Goal: Transaction & Acquisition: Purchase product/service

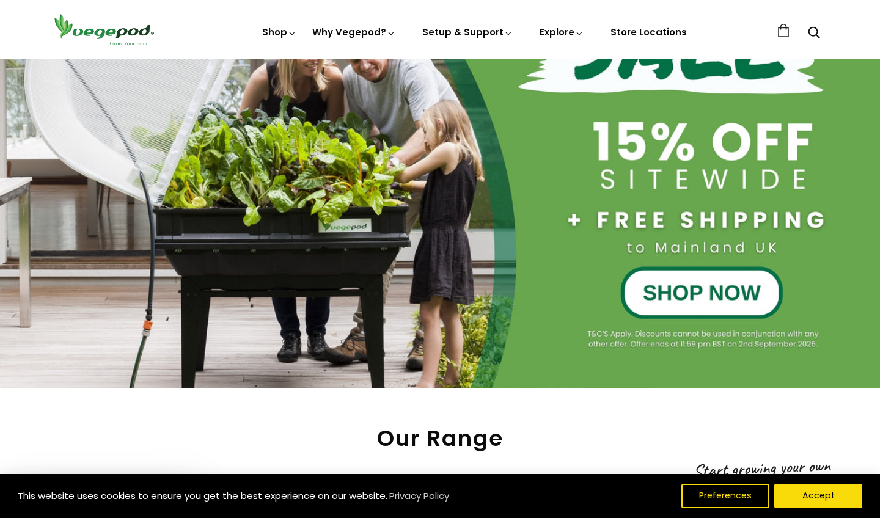
scroll to position [230, 0]
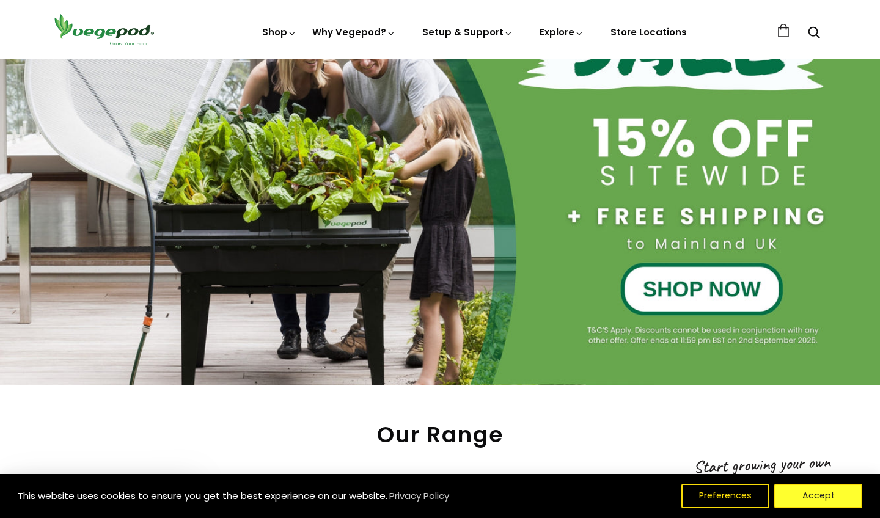
click at [795, 493] on button "Accept" at bounding box center [818, 496] width 88 height 24
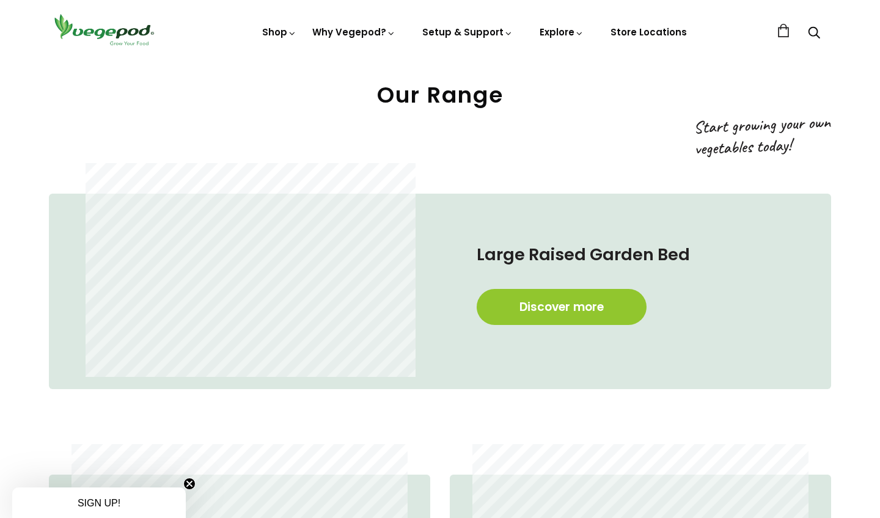
scroll to position [571, 0]
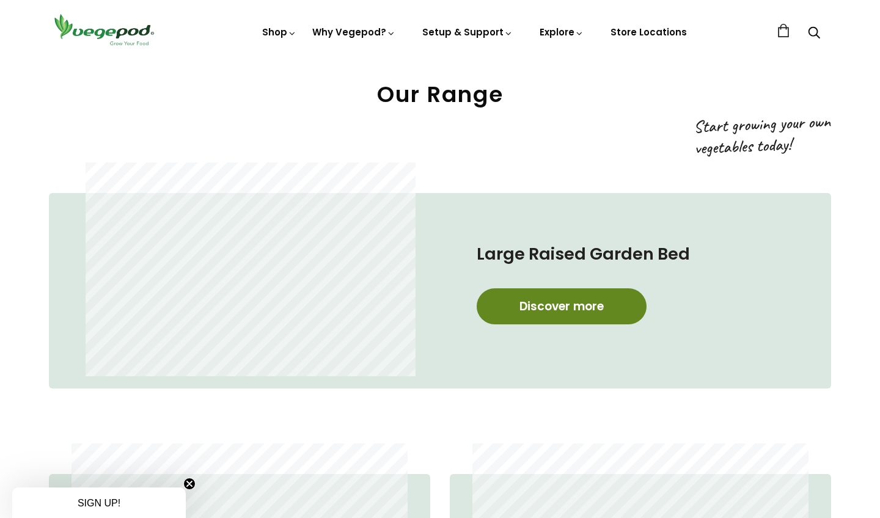
click at [560, 312] on link "Discover more" at bounding box center [562, 306] width 170 height 36
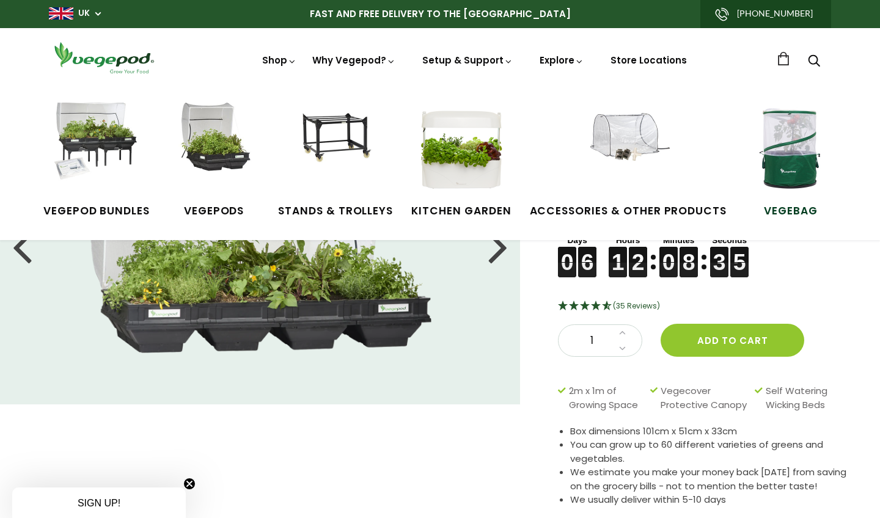
click at [793, 159] on img at bounding box center [791, 149] width 92 height 92
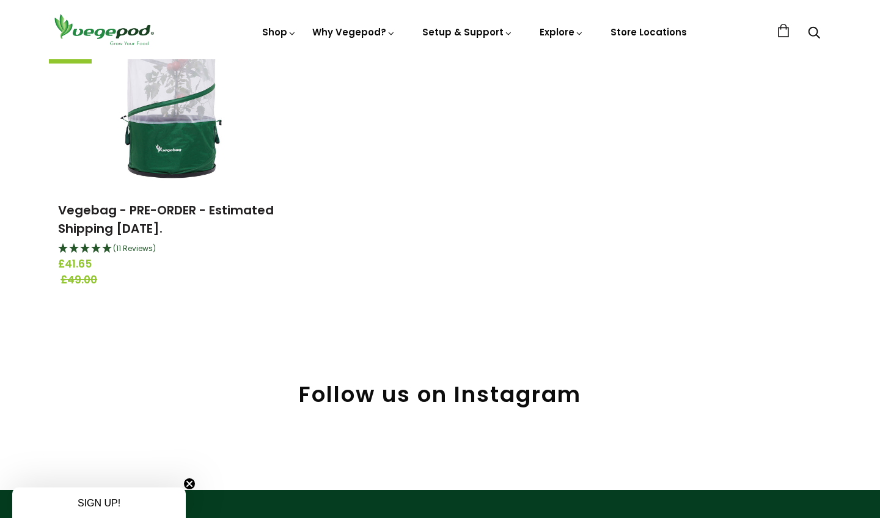
scroll to position [199, 0]
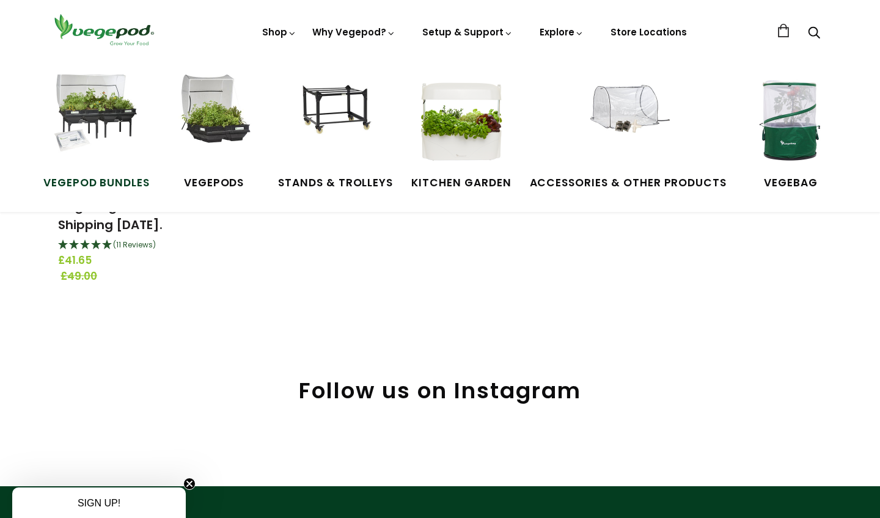
click at [98, 118] on img at bounding box center [97, 121] width 92 height 92
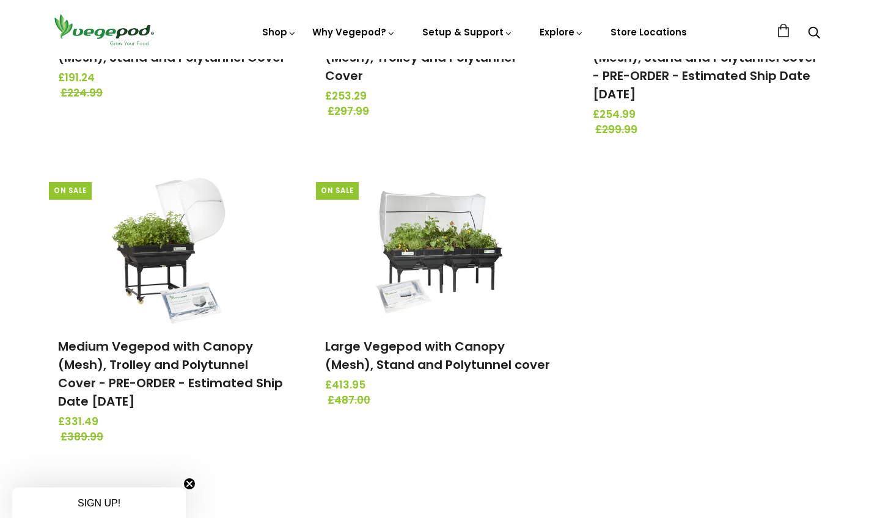
scroll to position [367, 0]
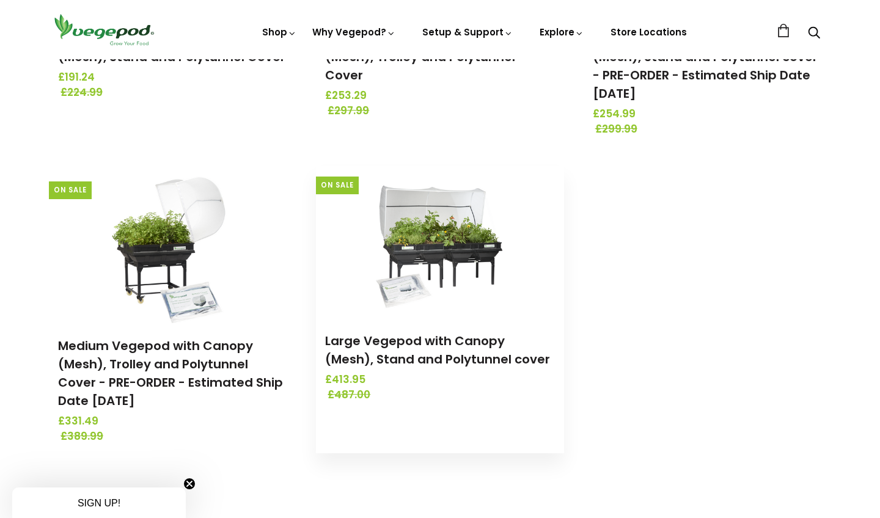
click at [450, 255] on img at bounding box center [440, 242] width 128 height 153
